Goal: Task Accomplishment & Management: Complete application form

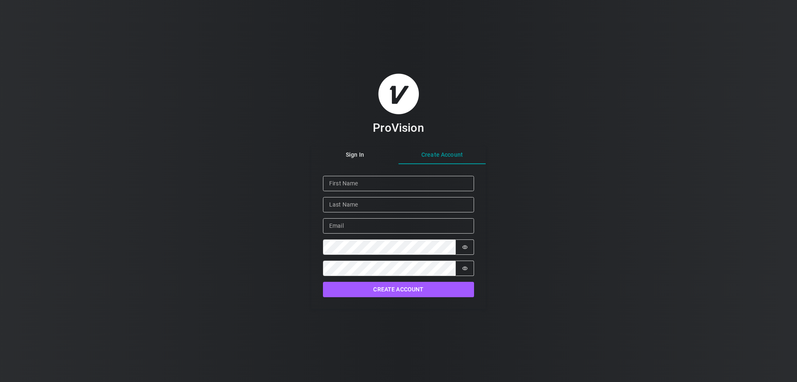
click at [445, 176] on div "Sign In Create Account Given Name Family Name Email Password Password is hidden…" at bounding box center [398, 228] width 174 height 162
click at [364, 186] on input "Given Name" at bounding box center [398, 183] width 151 height 15
type input "[PERSON_NAME]"
click at [368, 206] on input "Family Name" at bounding box center [398, 204] width 151 height 15
type input "[PERSON_NAME]"
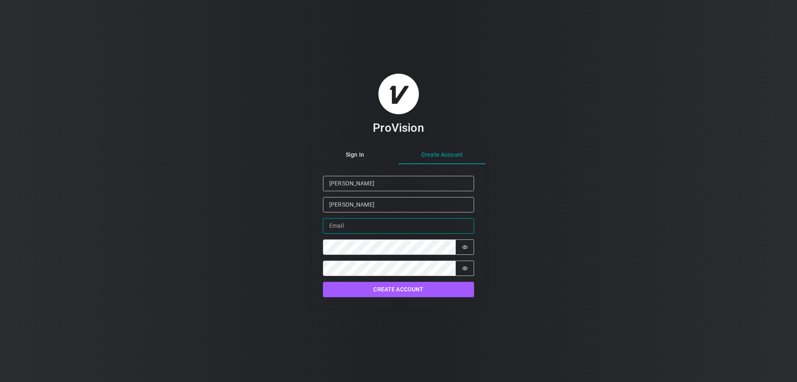
click at [346, 223] on input "Email" at bounding box center [398, 225] width 151 height 15
type input "[EMAIL_ADDRESS][DOMAIN_NAME]"
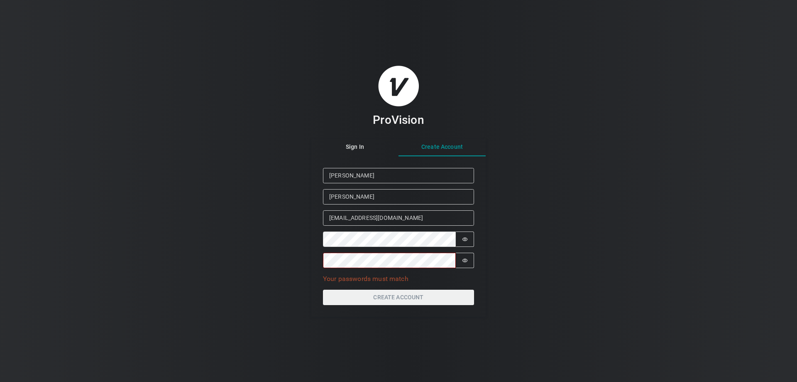
click at [366, 316] on form "Given Name [PERSON_NAME] Family Name [PERSON_NAME] Email [EMAIL_ADDRESS][DOMAIN…" at bounding box center [398, 236] width 174 height 160
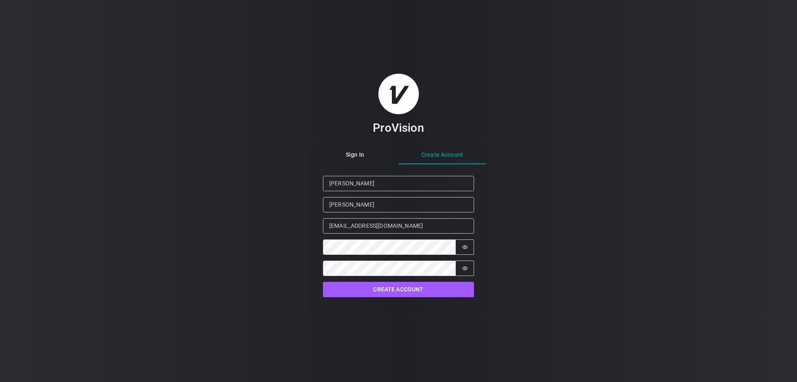
click at [375, 313] on div "ProVision Sign In Create Account Given Name [PERSON_NAME] Family Name [PERSON_N…" at bounding box center [398, 191] width 797 height 382
click at [393, 291] on button "Create Account" at bounding box center [398, 289] width 151 height 15
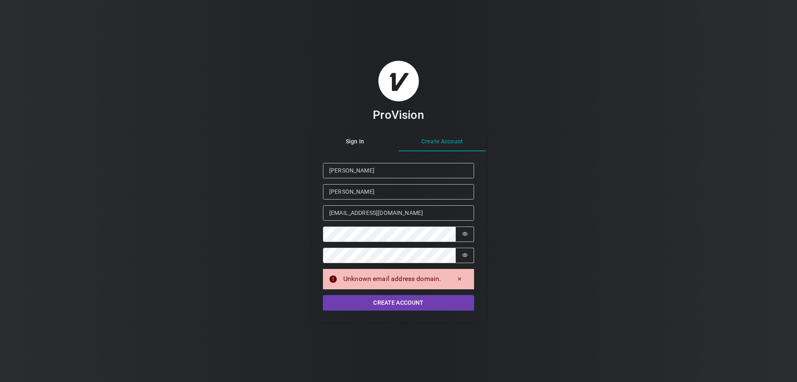
click at [396, 307] on button "Create Account" at bounding box center [398, 302] width 151 height 15
click at [461, 279] on icon "Dismiss alert" at bounding box center [460, 279] width 6 height 6
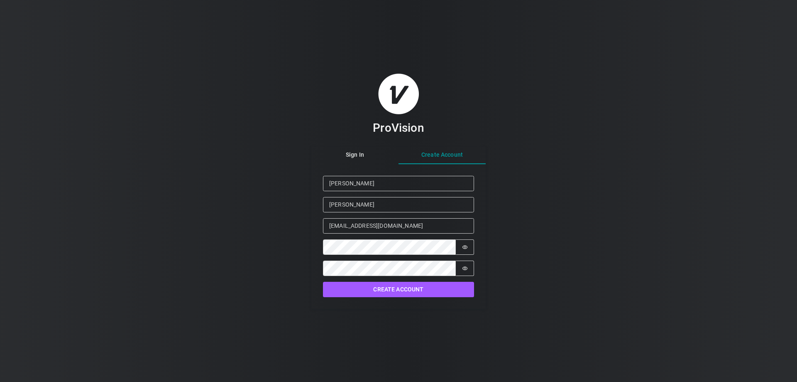
click at [382, 329] on div "ProVision Sign In Create Account Given Name [PERSON_NAME] Family Name [PERSON_N…" at bounding box center [398, 191] width 797 height 382
click at [406, 288] on button "Create Account" at bounding box center [398, 289] width 151 height 15
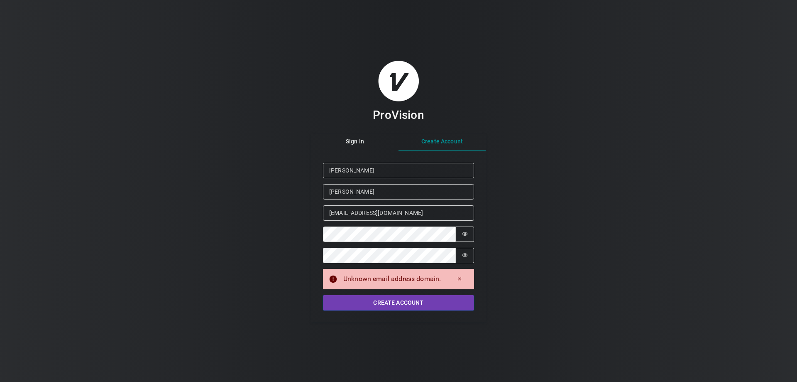
click at [397, 306] on button "Create Account" at bounding box center [398, 302] width 151 height 15
click at [357, 144] on div "ProVision Sign In Create Account Given Name [PERSON_NAME] Family Name [PERSON_N…" at bounding box center [398, 191] width 174 height 262
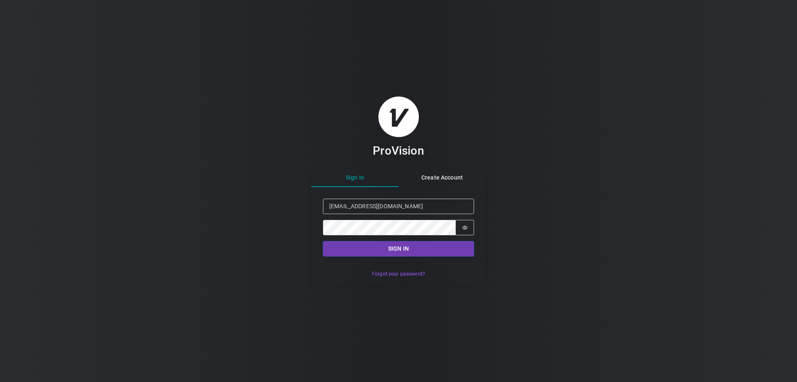
click at [397, 250] on button "Sign in" at bounding box center [398, 248] width 151 height 15
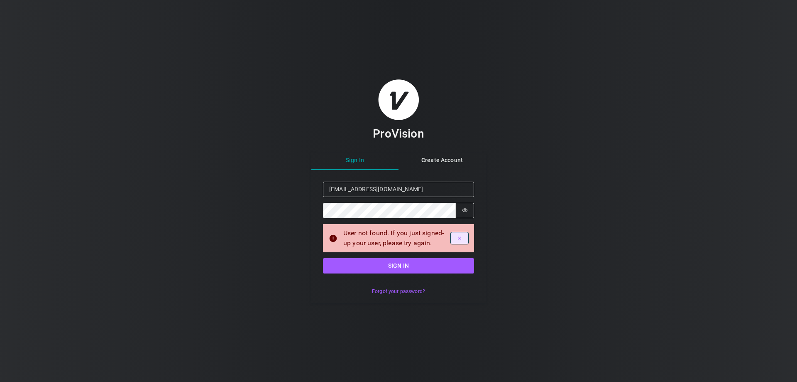
click at [458, 237] on icon "Dismiss alert" at bounding box center [460, 238] width 6 height 6
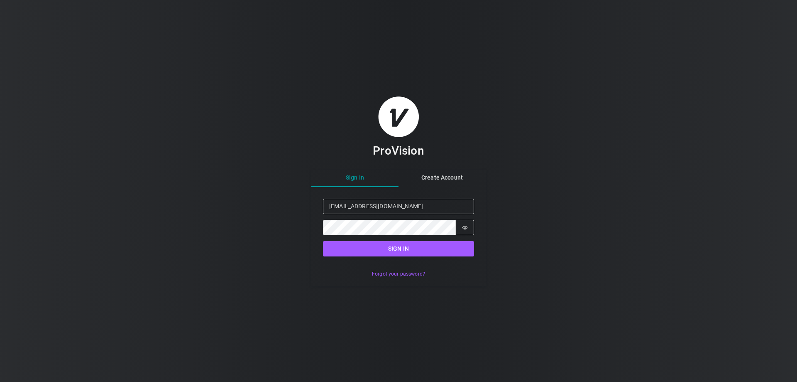
click at [456, 237] on div "Sign in Email [EMAIL_ADDRESS][DOMAIN_NAME] Password Password is hidden Sign in" at bounding box center [398, 227] width 151 height 58
click at [448, 179] on div "Sign In Create Account Sign in Email [EMAIL_ADDRESS][DOMAIN_NAME] Password Pass…" at bounding box center [398, 227] width 174 height 116
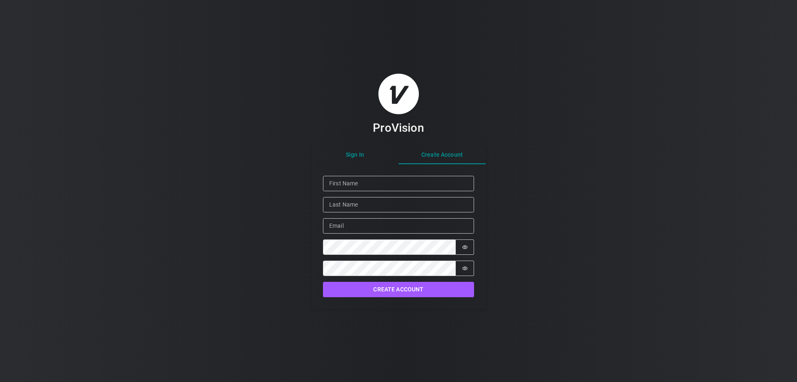
click at [350, 159] on div "ProVision Sign In Create Account Given Name Family Name Email Password Password…" at bounding box center [398, 190] width 174 height 235
click at [438, 175] on div "Sign In Create Account Given Name Family Name Email Password Password is hidden…" at bounding box center [398, 228] width 174 height 162
